Goal: Information Seeking & Learning: Check status

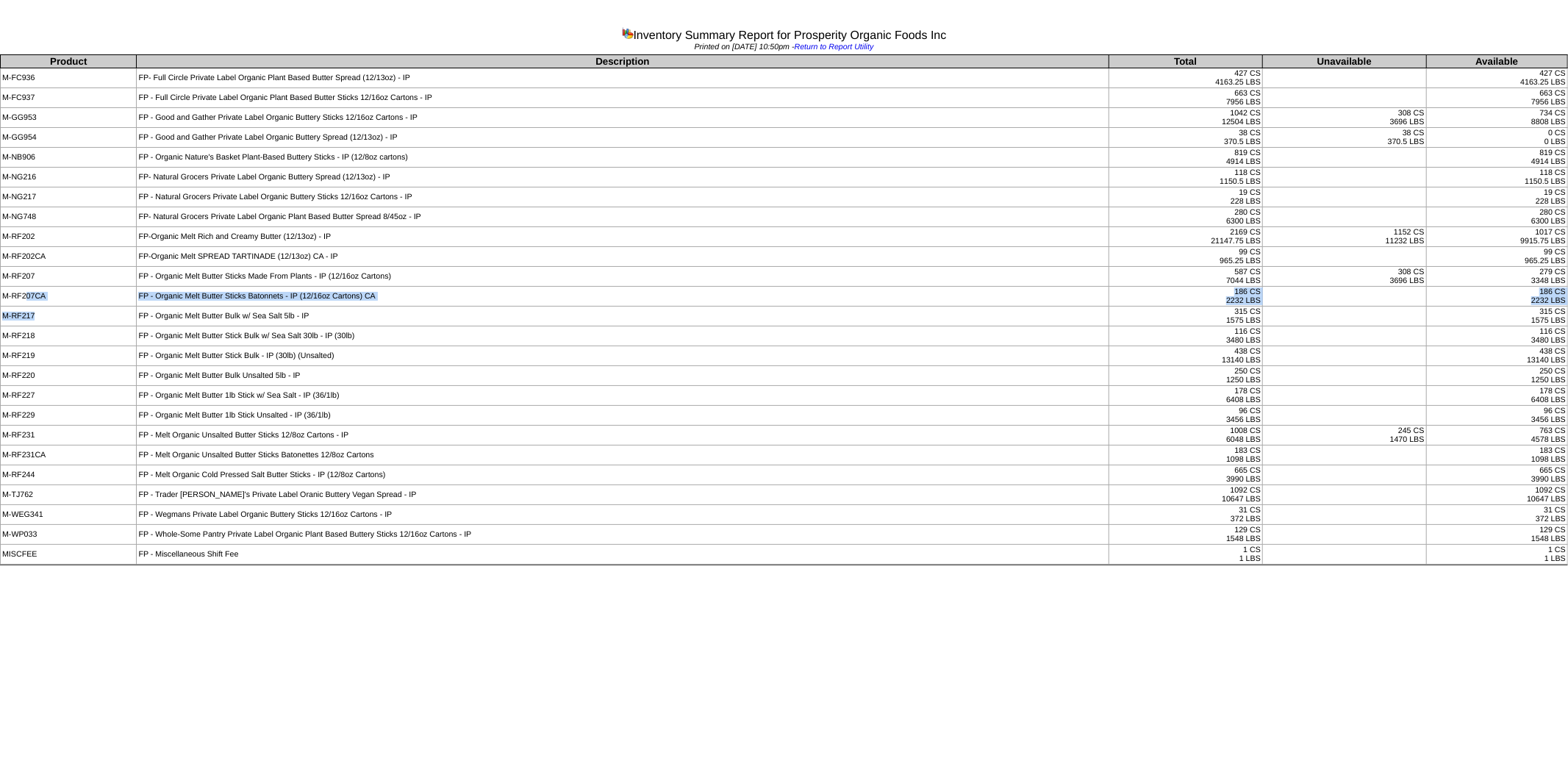
drag, startPoint x: 27, startPoint y: 296, endPoint x: 90, endPoint y: 322, distance: 68.2
click at [90, 322] on tbody "Product Description Total Unavailable Available M-FC936 FP- Full Circle Private…" at bounding box center [784, 309] width 1567 height 510
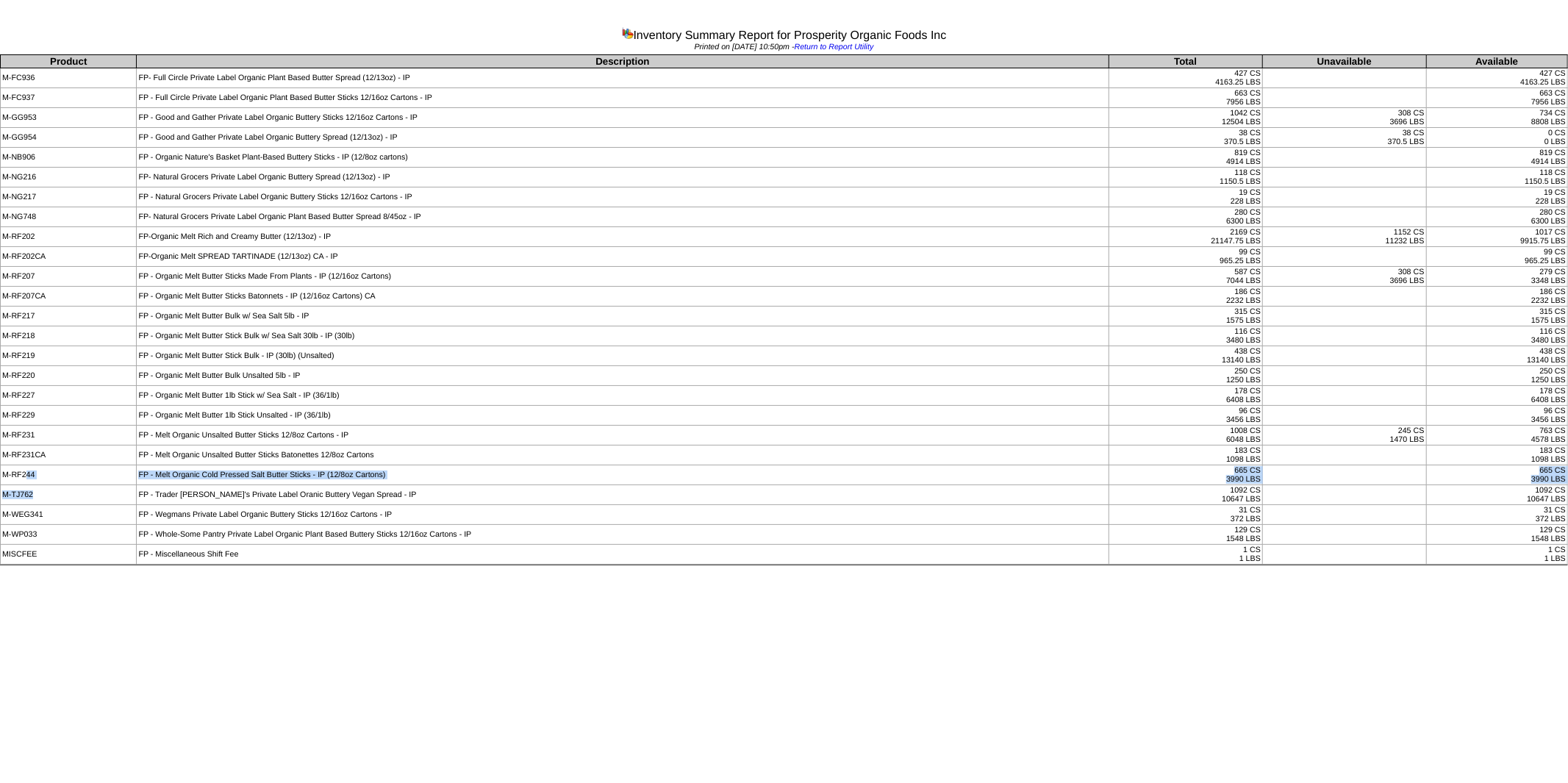
drag, startPoint x: 25, startPoint y: 482, endPoint x: 71, endPoint y: 497, distance: 48.4
click at [71, 497] on tbody "Product Description Total Unavailable Available M-FC936 FP- Full Circle Private…" at bounding box center [784, 309] width 1567 height 510
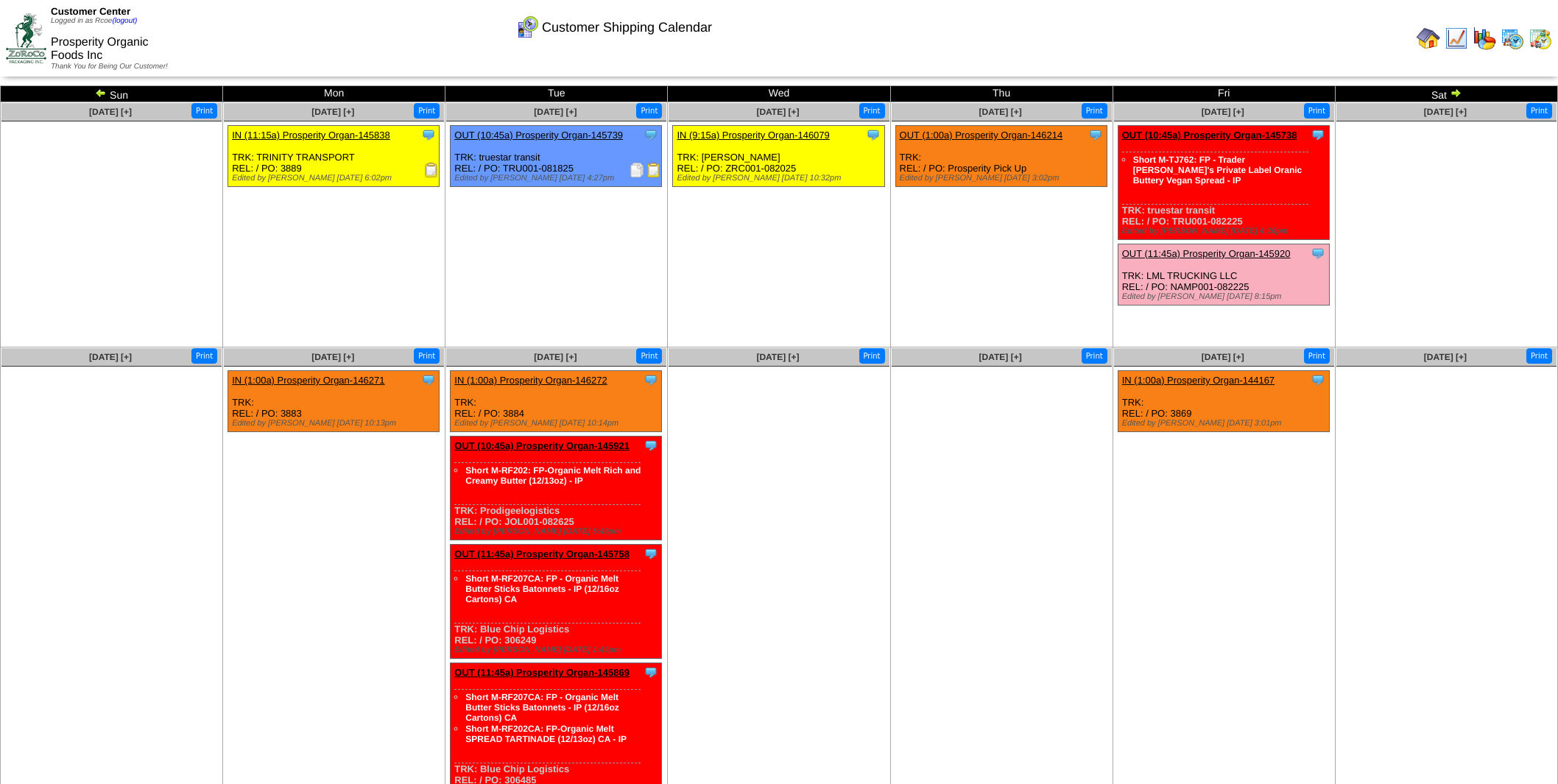
scroll to position [32, 0]
